Goal: Feedback & Contribution: Leave review/rating

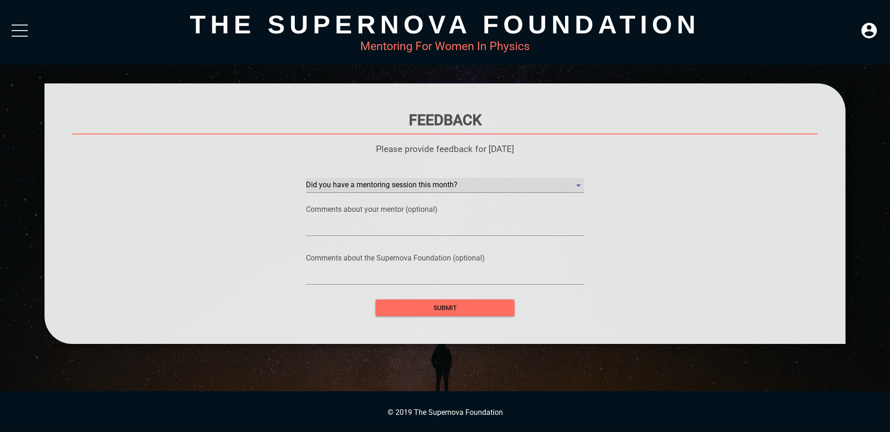
click at [352, 189] on month\? "​" at bounding box center [445, 185] width 278 height 15
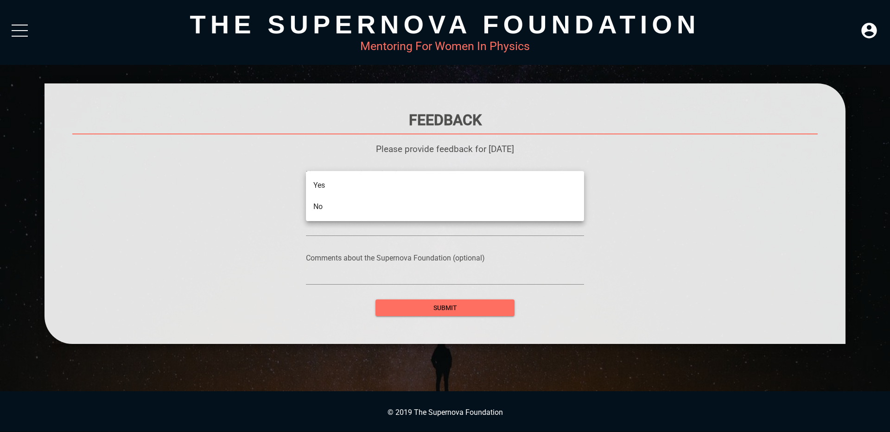
click at [356, 191] on li "Yes" at bounding box center [445, 185] width 278 height 21
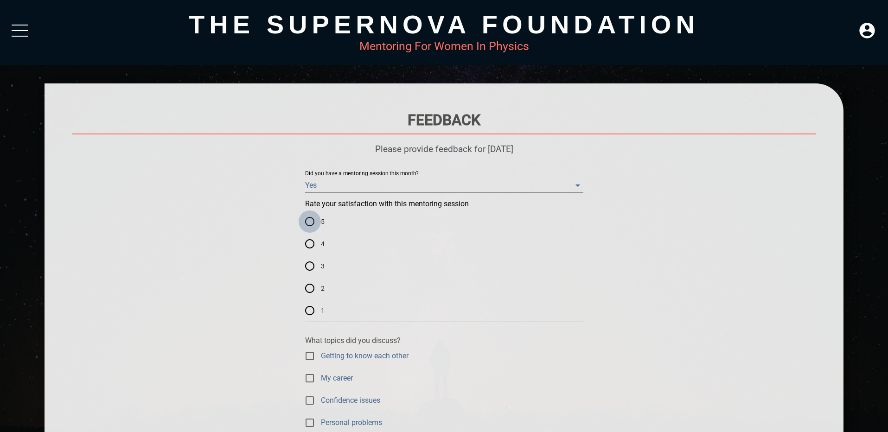
click at [309, 222] on input "5" at bounding box center [310, 221] width 22 height 22
radio input "true"
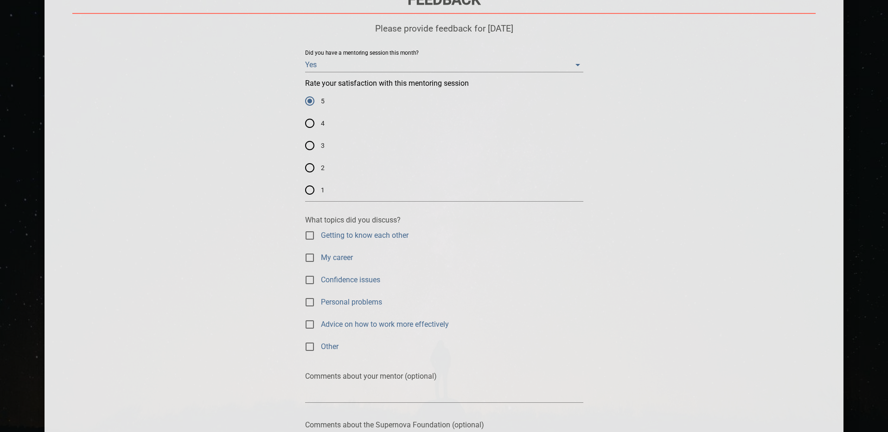
scroll to position [167, 0]
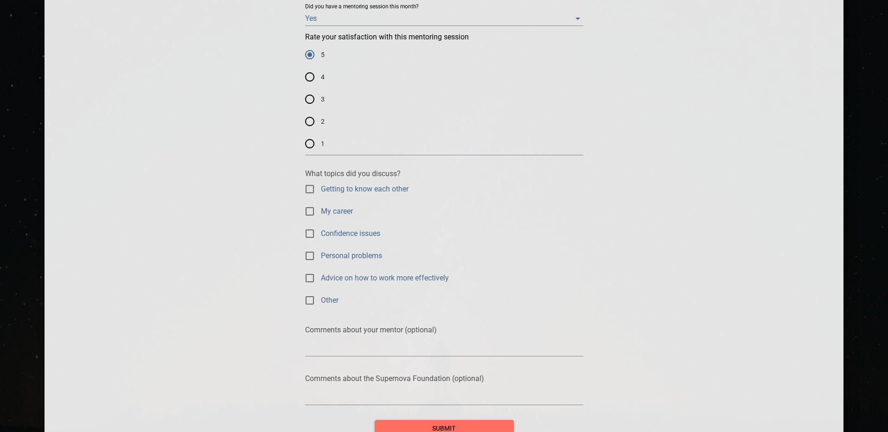
click at [328, 209] on span "My career" at bounding box center [337, 211] width 32 height 11
click at [321, 209] on input "My career" at bounding box center [310, 211] width 22 height 22
checkbox input "true"
click at [371, 275] on span "Advice on how to work more effectively" at bounding box center [385, 278] width 128 height 11
click at [321, 275] on input "Advice on how to work more effectively" at bounding box center [310, 278] width 22 height 22
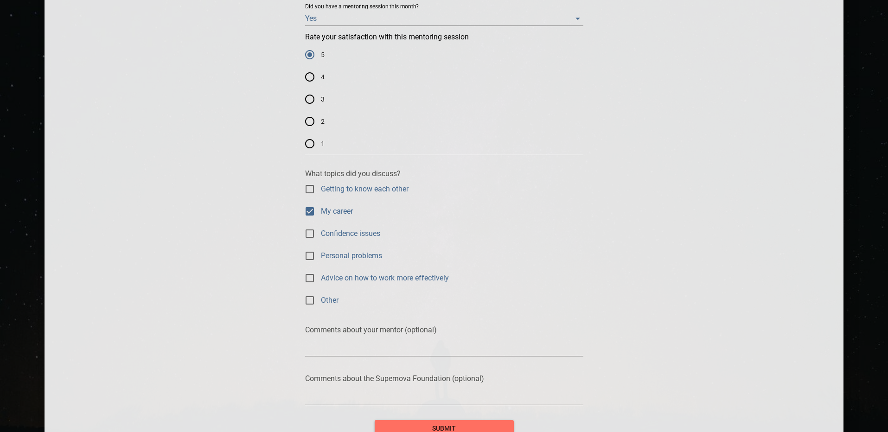
checkbox input "true"
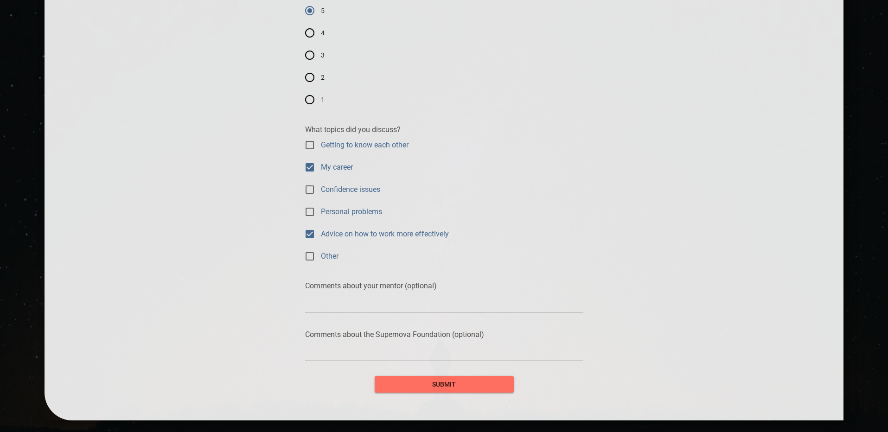
scroll to position [258, 0]
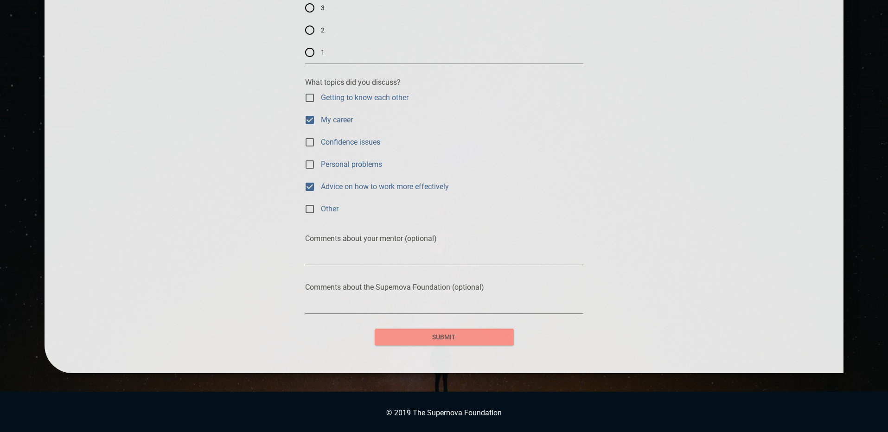
click at [482, 337] on span "submit" at bounding box center [444, 337] width 124 height 12
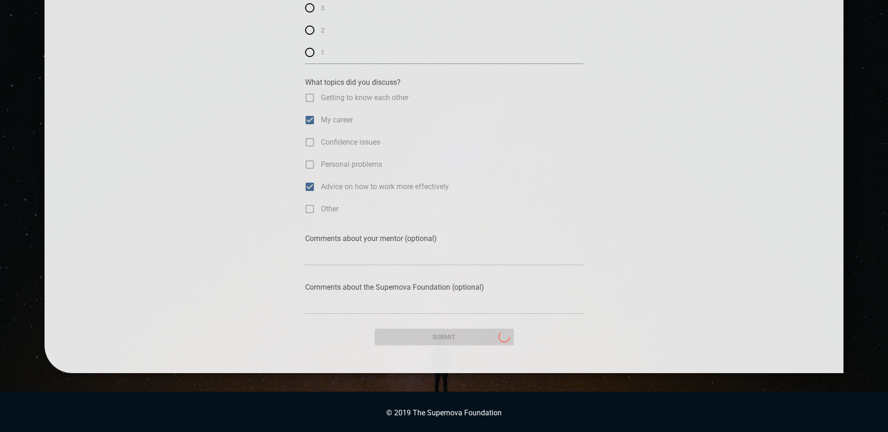
scroll to position [0, 0]
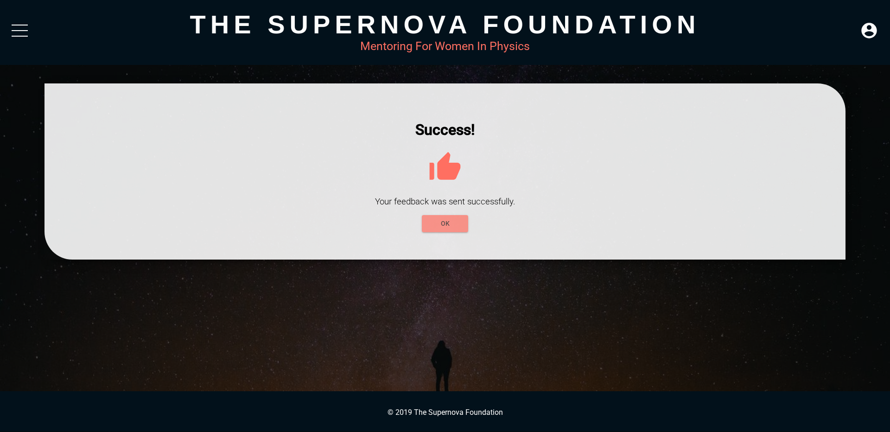
click at [433, 226] on span "OK" at bounding box center [445, 224] width 32 height 12
